Goal: Navigation & Orientation: Find specific page/section

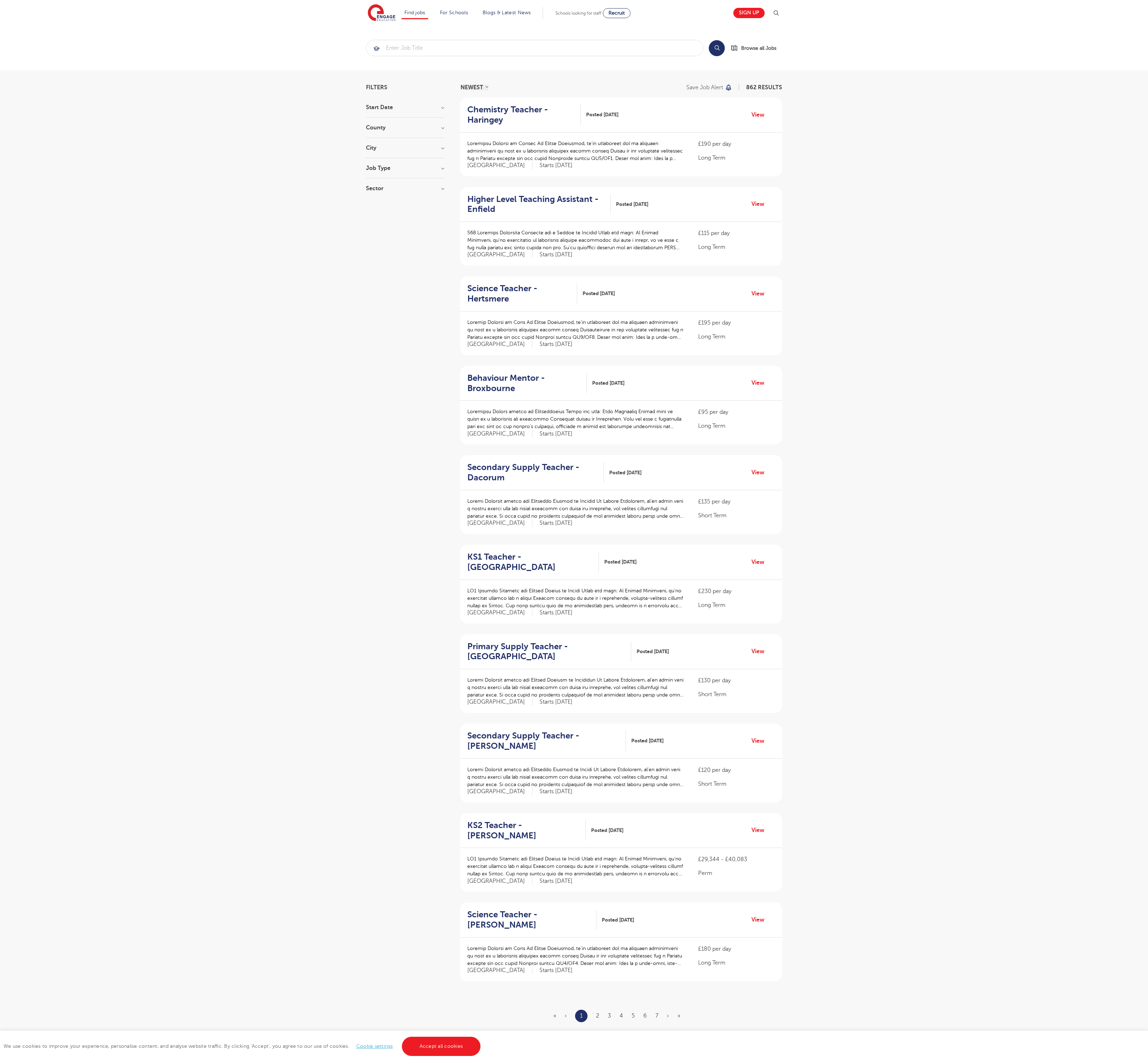
click at [440, 1046] on link "Accept all cookies" at bounding box center [441, 1046] width 79 height 19
